Goal: Find specific page/section: Find specific page/section

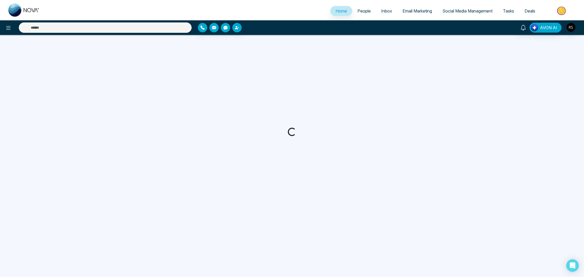
select select "*"
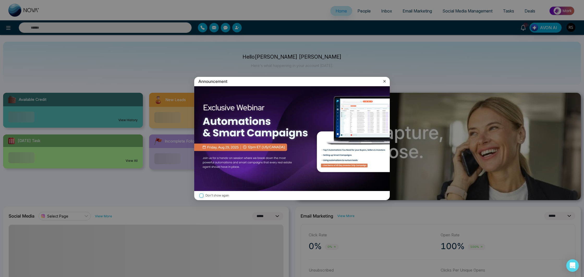
click at [383, 81] on icon at bounding box center [384, 81] width 5 height 5
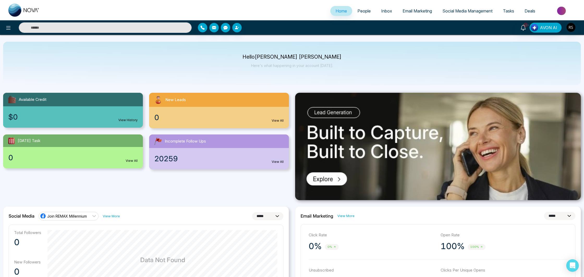
click at [550, 11] on img at bounding box center [562, 11] width 38 height 12
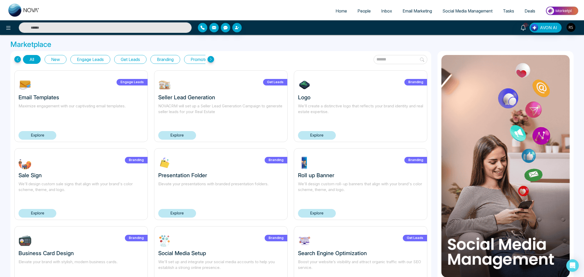
scroll to position [10, 0]
